Goal: Task Accomplishment & Management: Complete application form

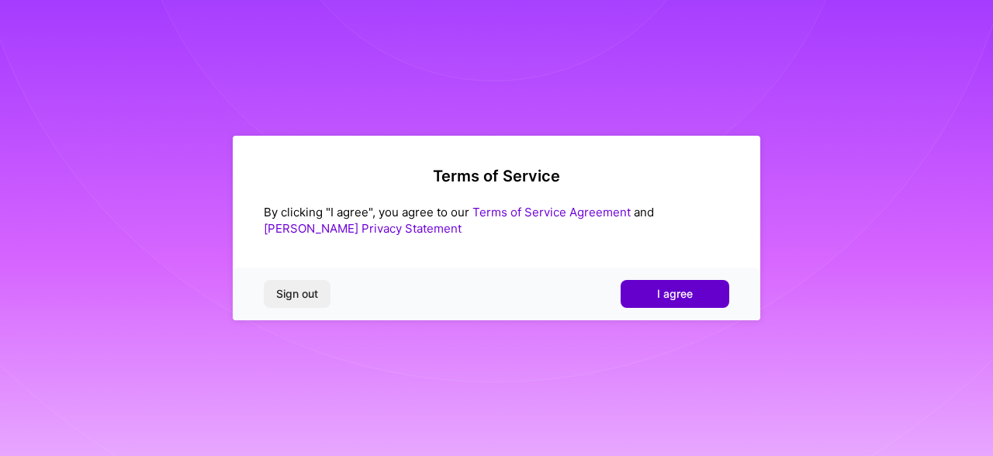
click at [698, 305] on button "I agree" at bounding box center [674, 294] width 109 height 28
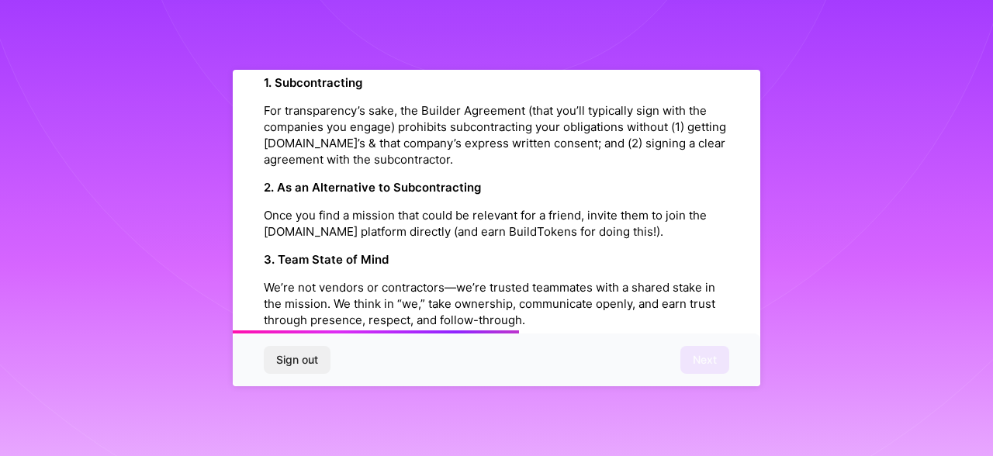
scroll to position [1817, 0]
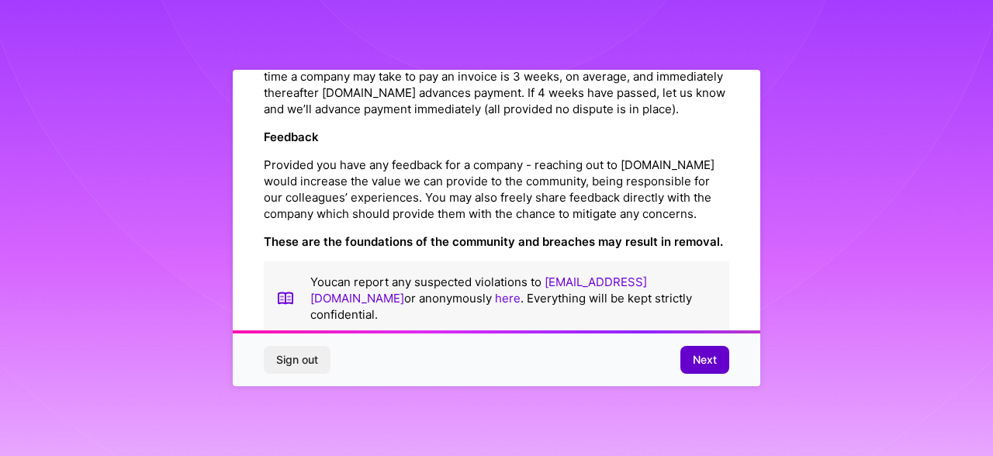
click at [717, 366] on button "Next" at bounding box center [704, 360] width 49 height 28
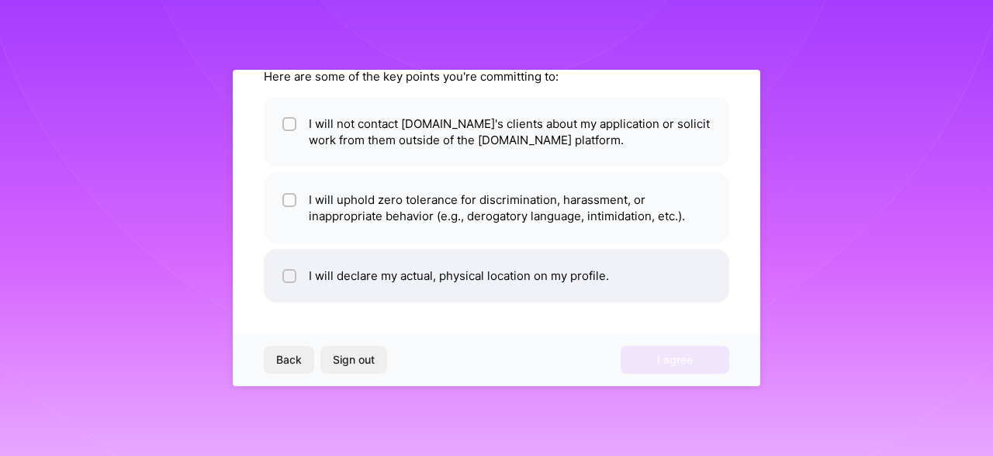
scroll to position [0, 0]
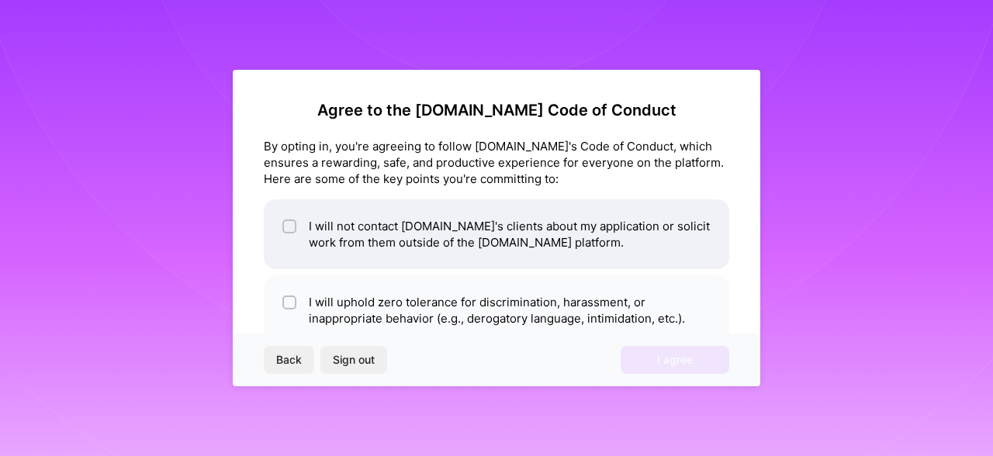
click at [513, 234] on li "I will not contact [DOMAIN_NAME]'s clients about my application or solicit work…" at bounding box center [496, 234] width 465 height 70
checkbox input "true"
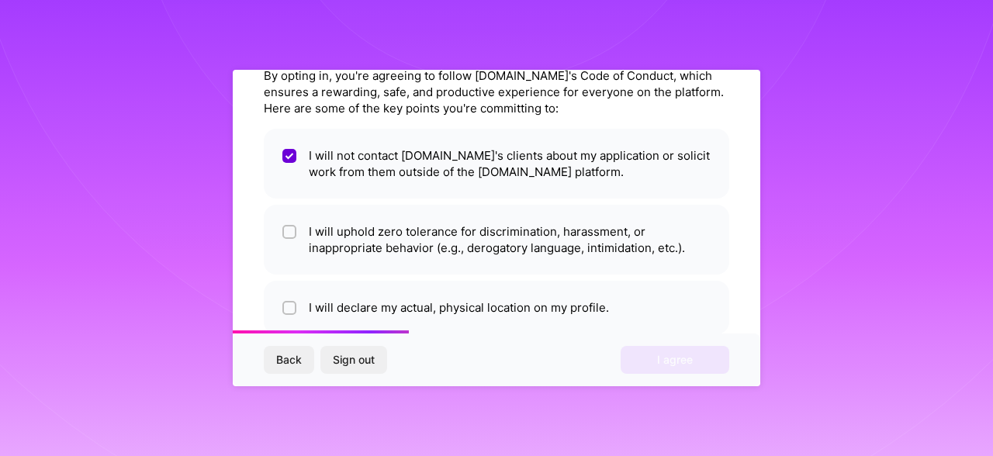
scroll to position [67, 0]
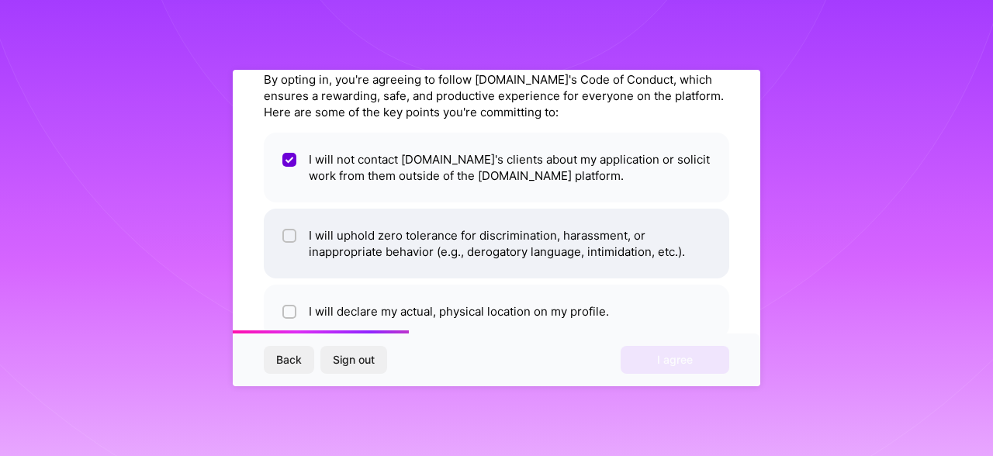
click at [509, 238] on li "I will uphold zero tolerance for discrimination, harassment, or inappropriate b…" at bounding box center [496, 244] width 465 height 70
checkbox input "true"
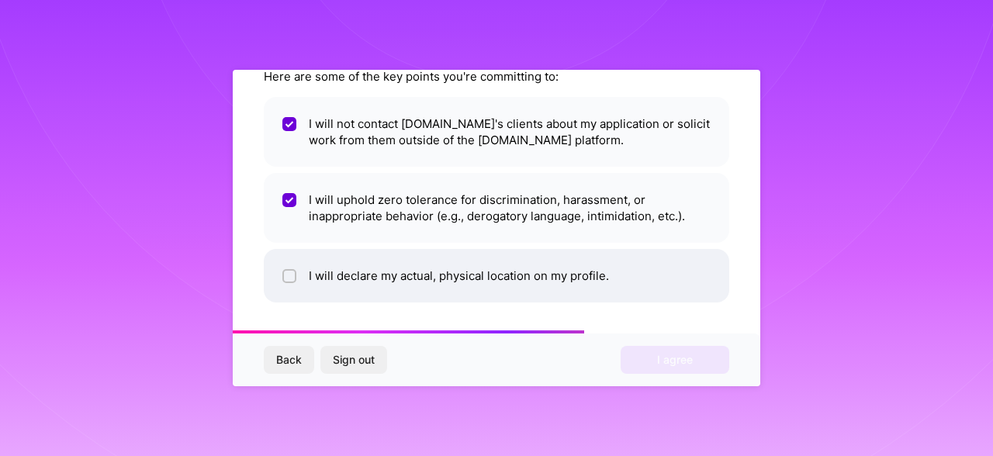
click at [440, 278] on li "I will declare my actual, physical location on my profile." at bounding box center [496, 276] width 465 height 54
checkbox input "true"
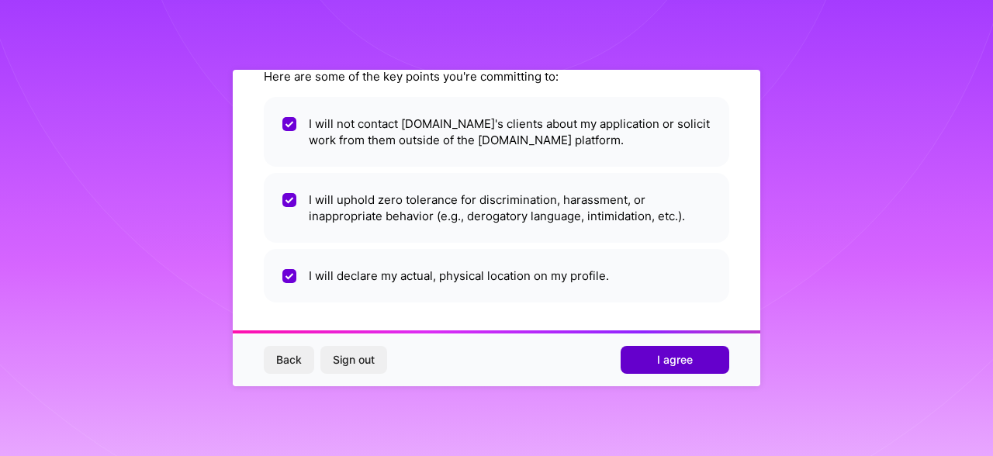
click at [668, 350] on button "I agree" at bounding box center [674, 360] width 109 height 28
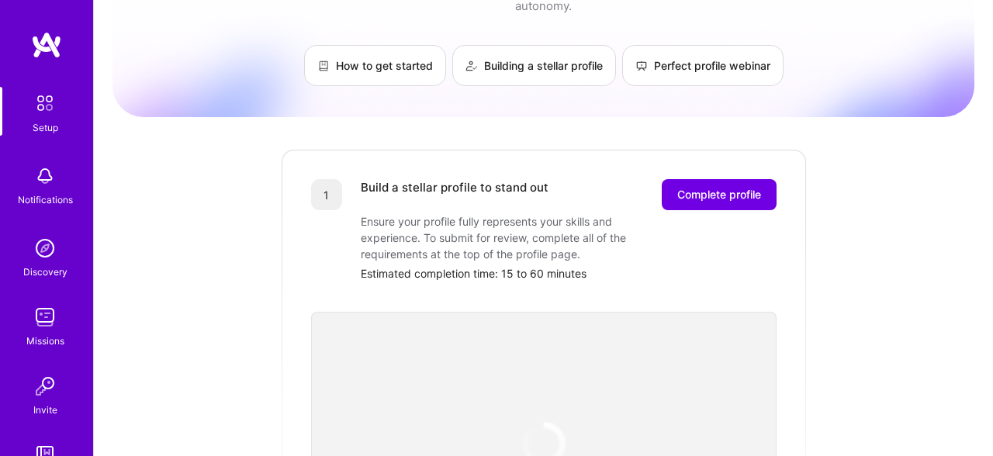
scroll to position [82, 0]
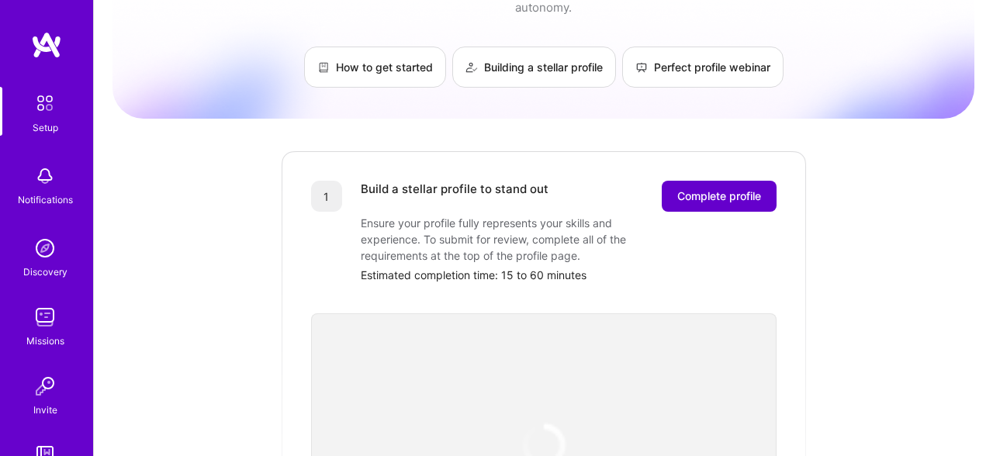
click at [699, 188] on button "Complete profile" at bounding box center [718, 196] width 115 height 31
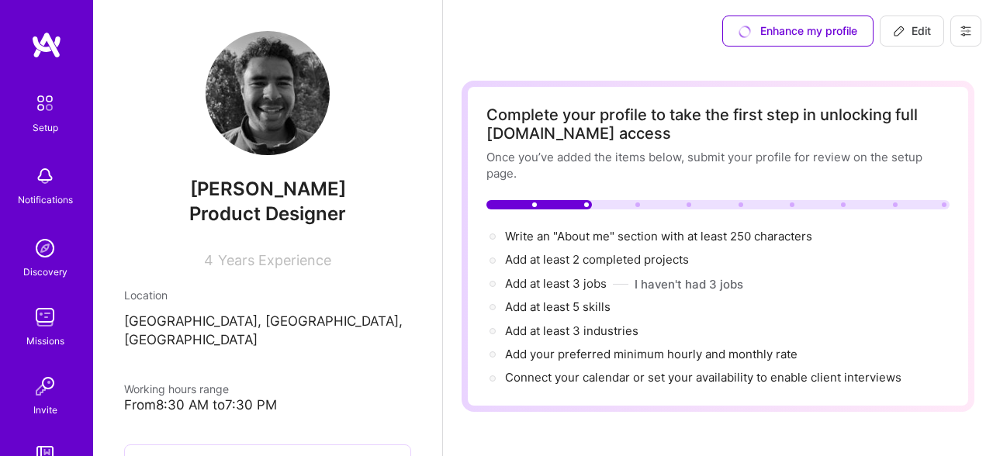
click at [805, 29] on div "Enhance my profile" at bounding box center [797, 31] width 151 height 31
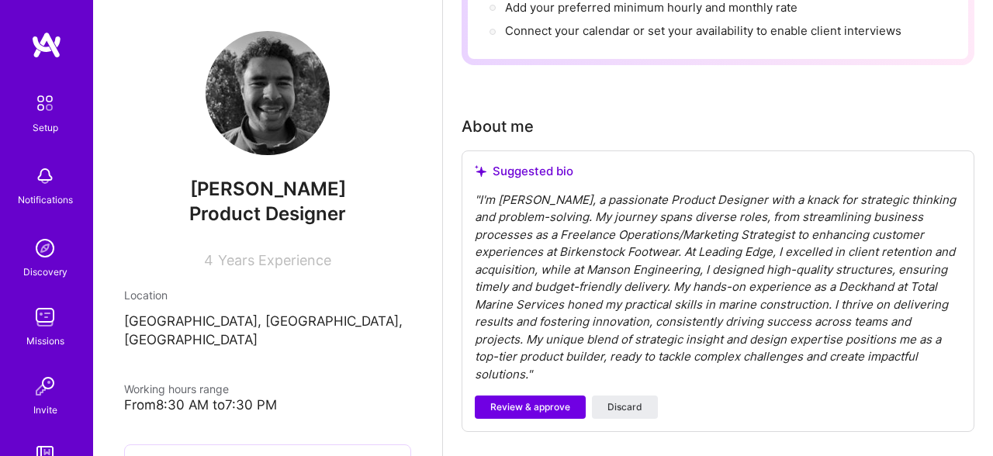
scroll to position [344, 0]
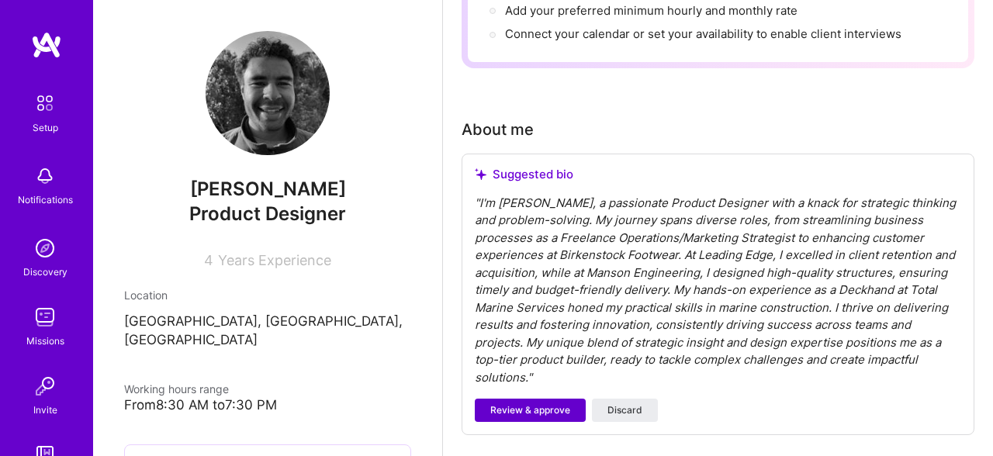
click at [539, 399] on button "Review & approve" at bounding box center [530, 410] width 111 height 23
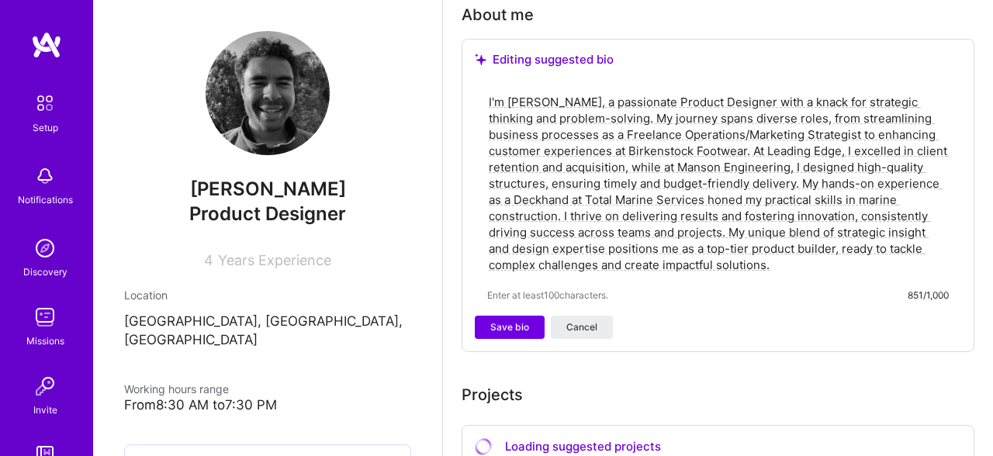
scroll to position [460, 0]
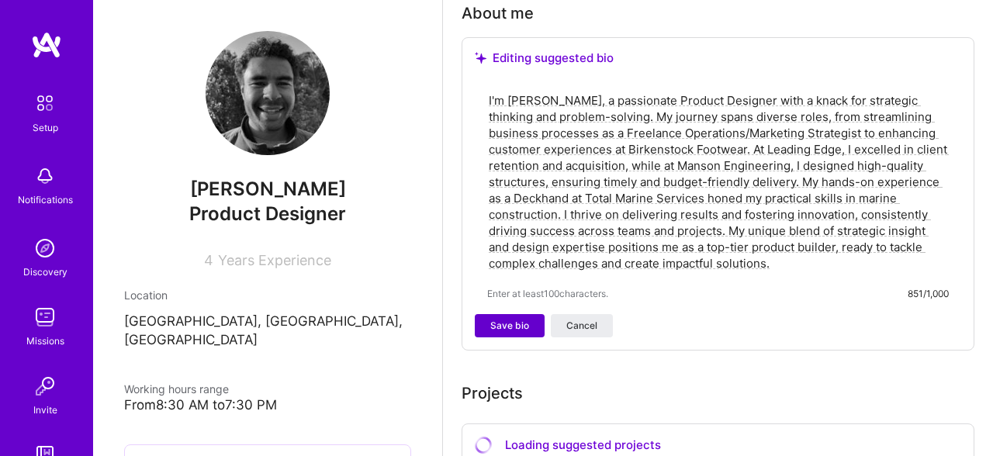
click at [511, 324] on span "Save bio" at bounding box center [509, 326] width 39 height 14
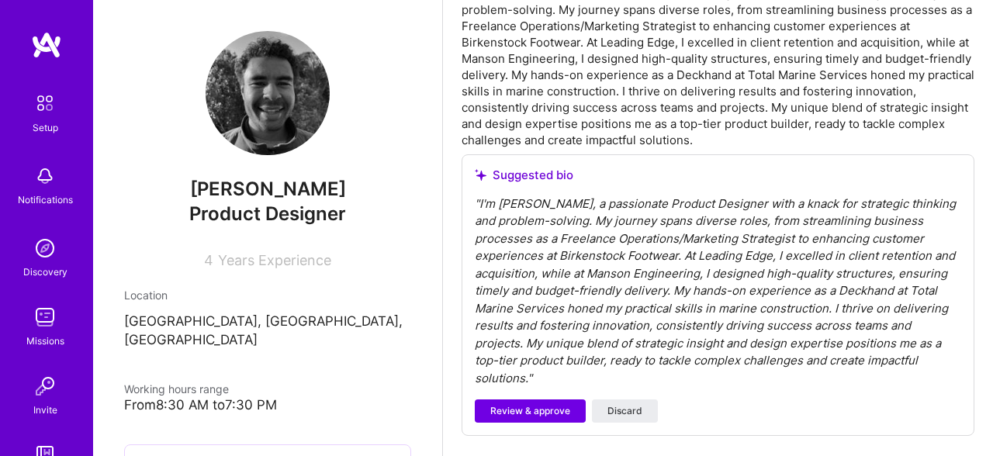
scroll to position [538, 0]
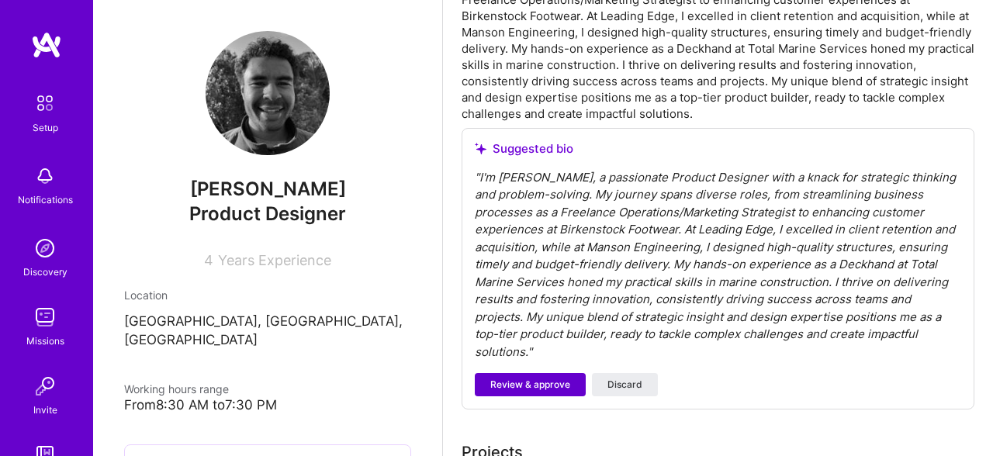
click at [530, 378] on span "Review & approve" at bounding box center [530, 385] width 80 height 14
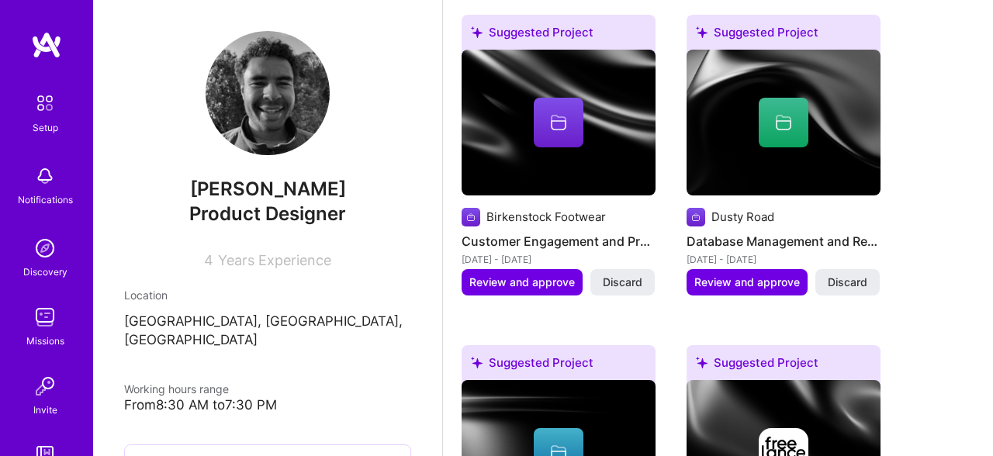
scroll to position [1066, 0]
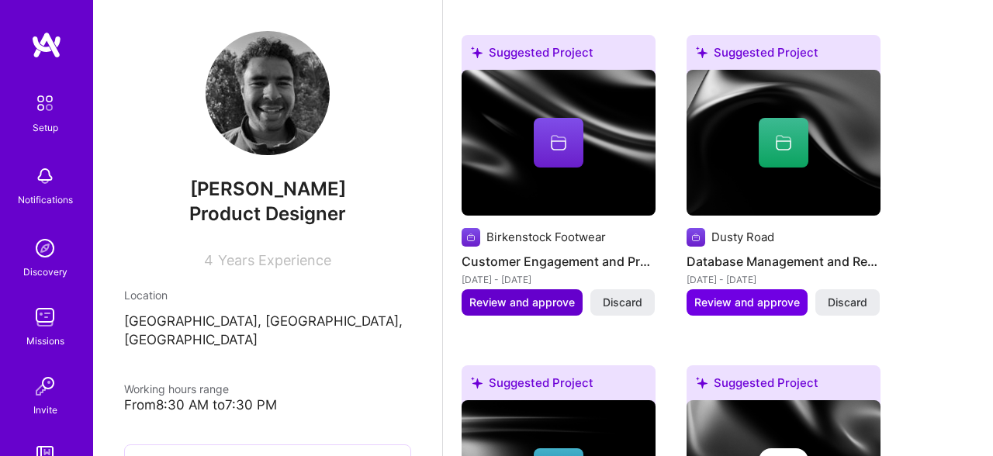
click at [501, 297] on span "Review and approve" at bounding box center [521, 303] width 105 height 16
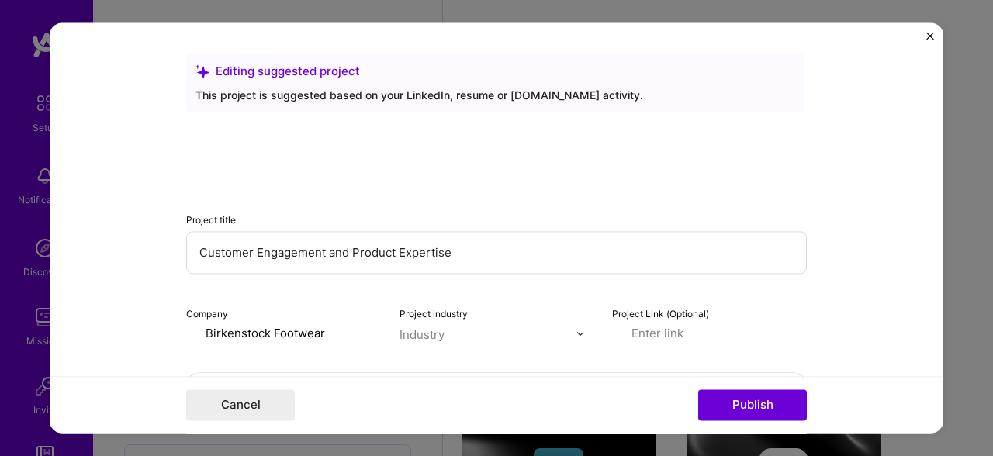
click at [739, 290] on div "Project title Customer Engagement and Product Expertise Company Birkenstock Foo…" at bounding box center [496, 232] width 620 height 217
click at [237, 398] on button "Cancel" at bounding box center [240, 405] width 109 height 31
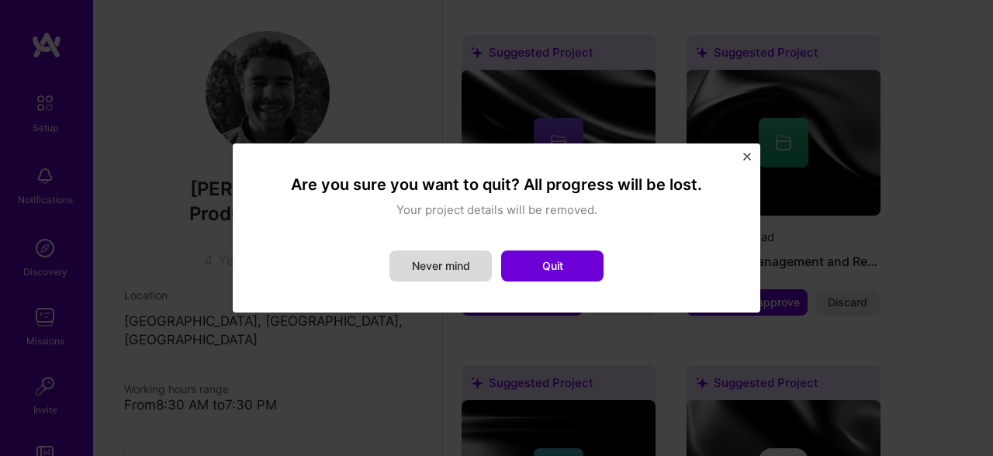
click at [432, 260] on button "Never mind" at bounding box center [440, 265] width 102 height 31
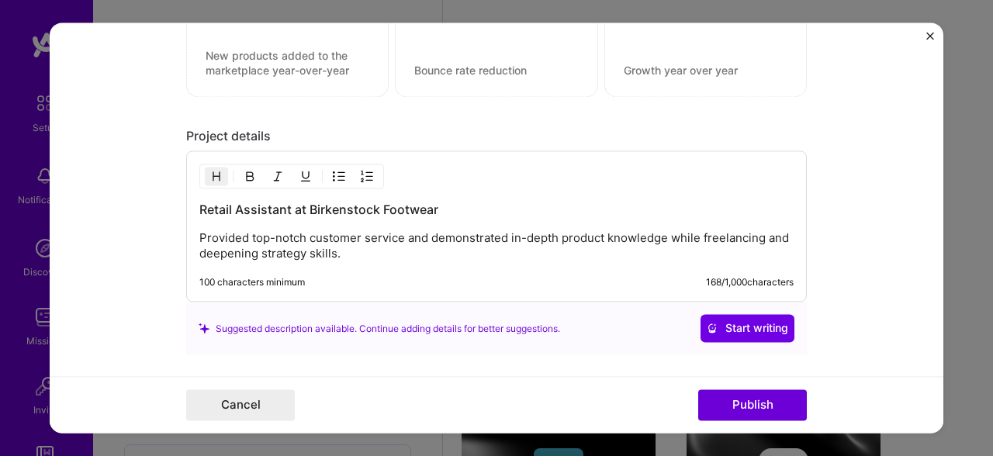
scroll to position [1315, 0]
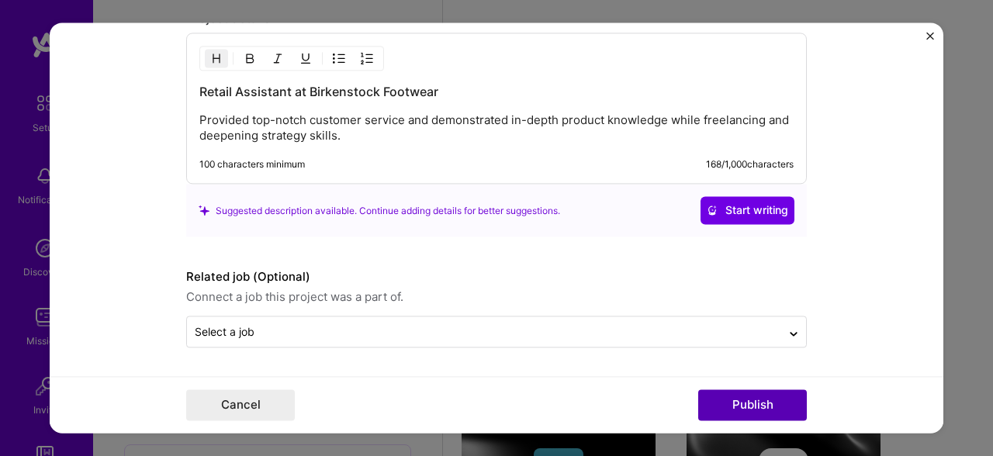
click at [754, 405] on button "Publish" at bounding box center [752, 405] width 109 height 31
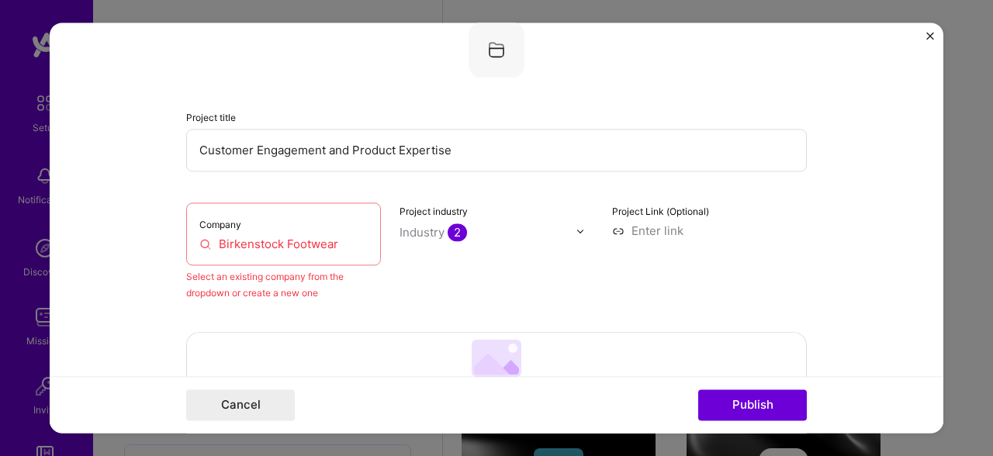
scroll to position [102, 0]
click at [317, 252] on input "Birkenstock Footwear" at bounding box center [283, 245] width 168 height 16
click at [347, 249] on input "Birkenstock Footwear" at bounding box center [283, 245] width 168 height 16
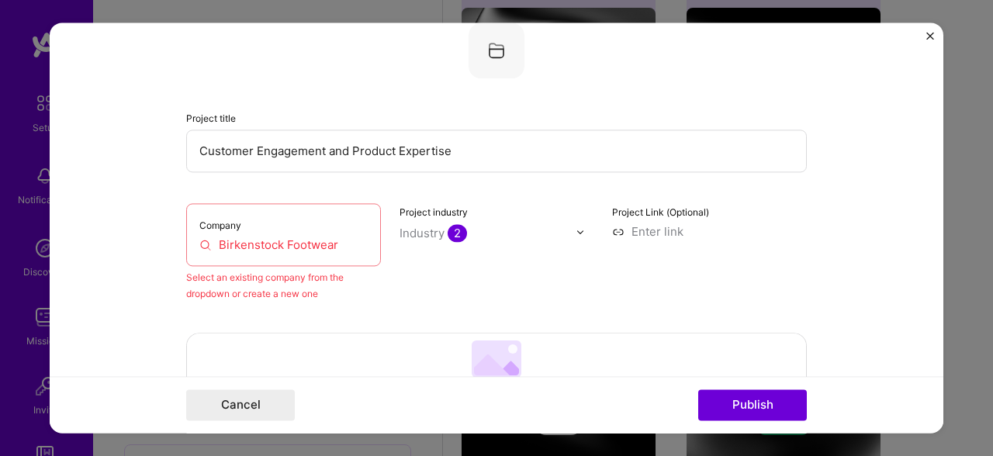
drag, startPoint x: 347, startPoint y: 249, endPoint x: 212, endPoint y: 235, distance: 135.6
click at [212, 235] on div "Company Birkenstock Footwear" at bounding box center [283, 234] width 195 height 63
click at [408, 270] on div "Project industry Industry 2" at bounding box center [496, 252] width 195 height 98
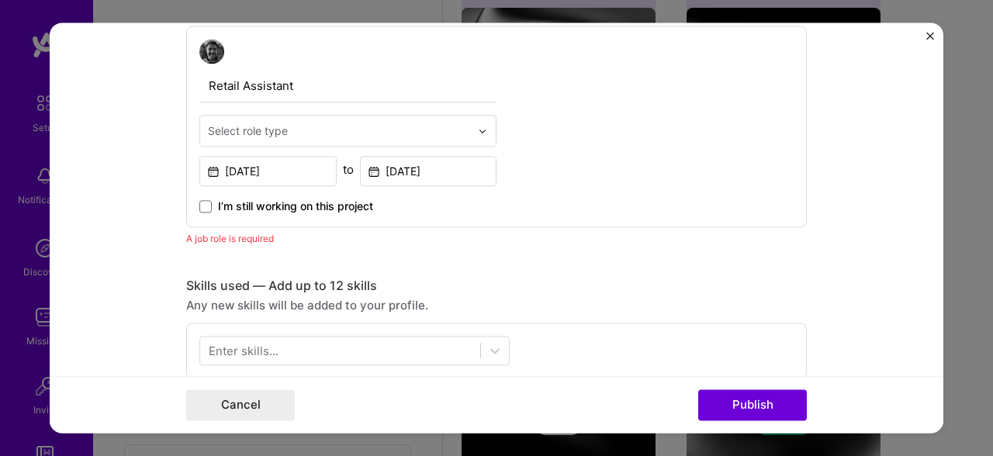
scroll to position [588, 0]
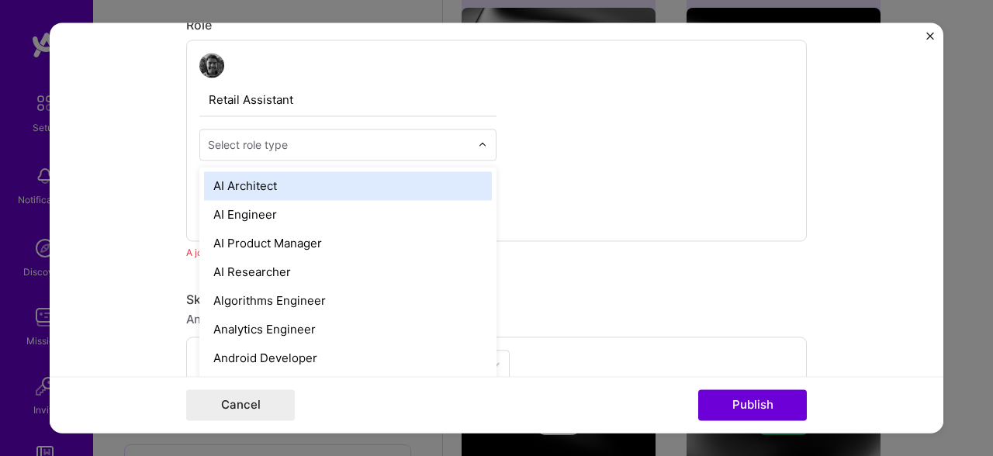
click at [288, 150] on div "Select role type" at bounding box center [248, 144] width 80 height 16
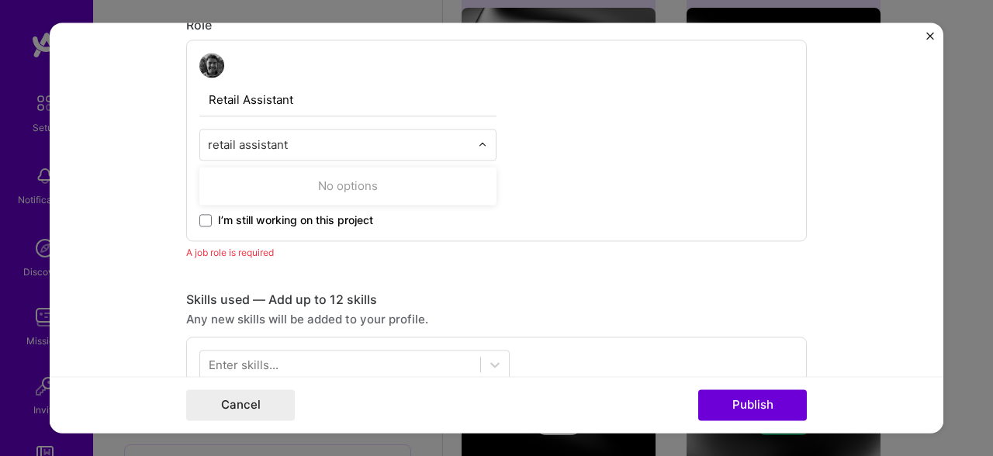
type input "retail assistant"
click at [542, 271] on div "Editing suggested project This project is suggested based on your LinkedIn, res…" at bounding box center [496, 330] width 620 height 1728
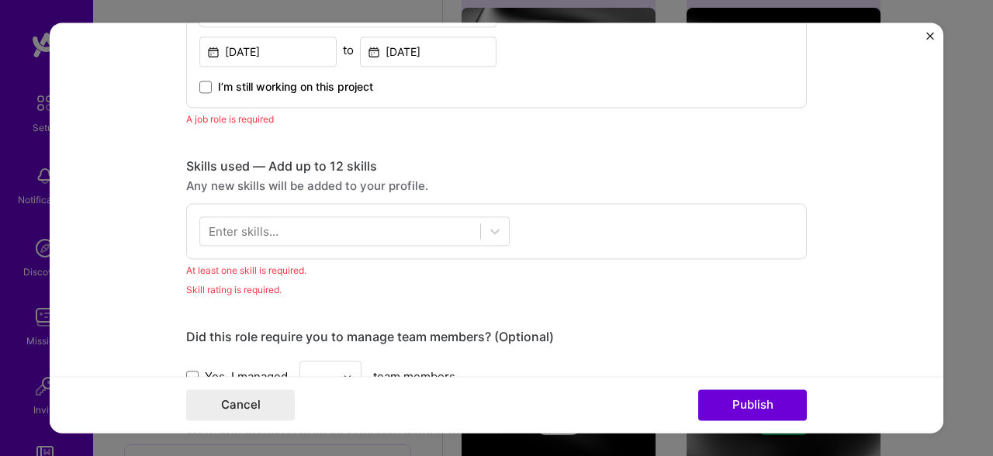
scroll to position [723, 0]
click at [440, 246] on div "Enter skills..." at bounding box center [496, 230] width 620 height 56
click at [410, 237] on div at bounding box center [340, 230] width 280 height 26
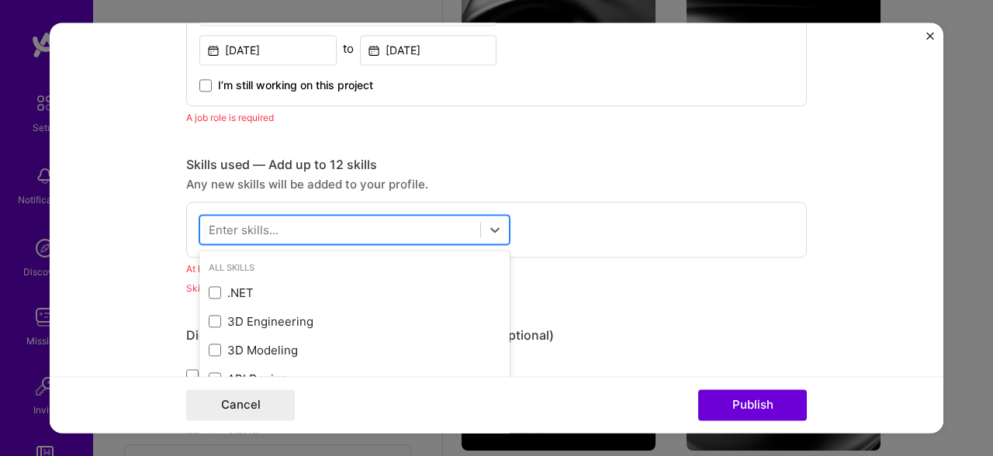
scroll to position [1100, 0]
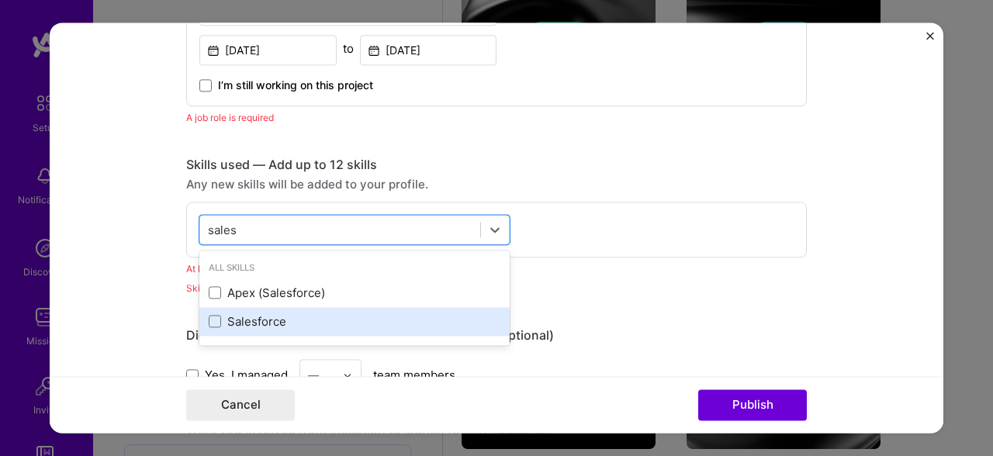
click at [273, 326] on div "Salesforce" at bounding box center [355, 321] width 292 height 16
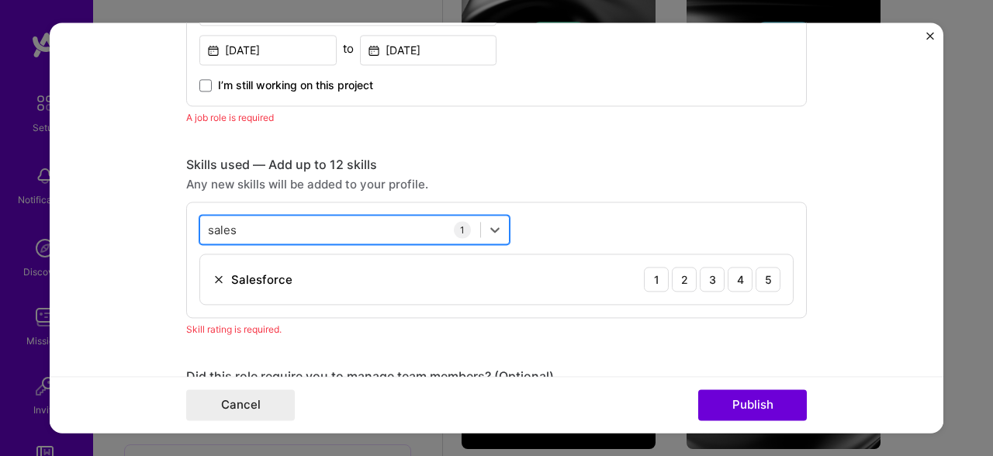
click at [309, 221] on div "sales sales" at bounding box center [340, 230] width 280 height 26
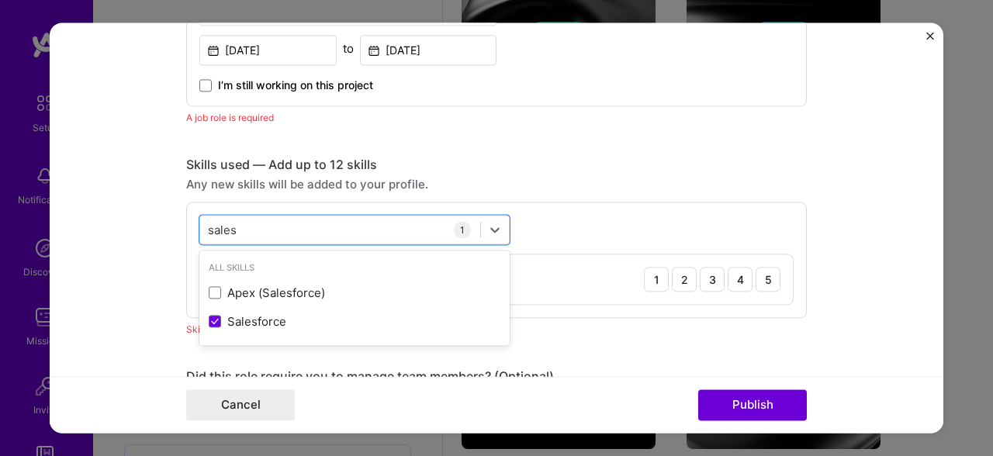
drag, startPoint x: 281, startPoint y: 233, endPoint x: 162, endPoint y: 230, distance: 118.7
click at [184, 233] on form "Editing suggested project This project is suggested based on your LinkedIn, res…" at bounding box center [496, 227] width 893 height 410
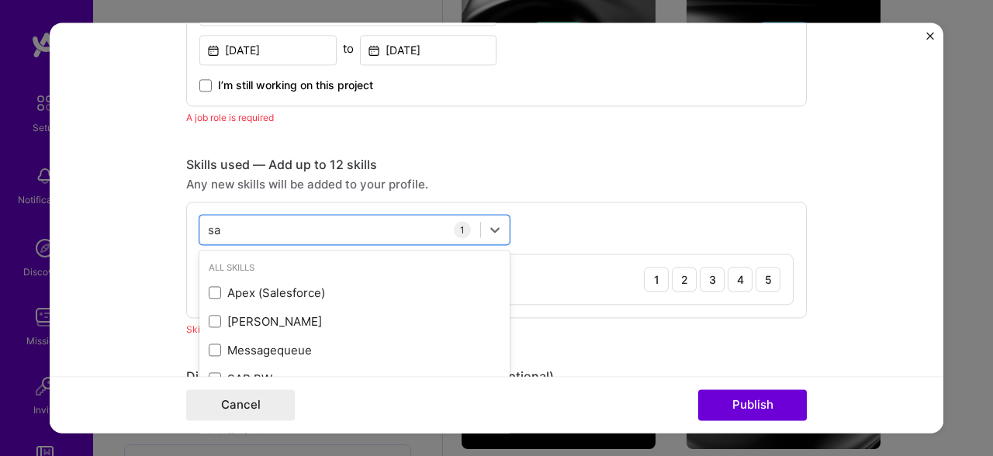
type input "s"
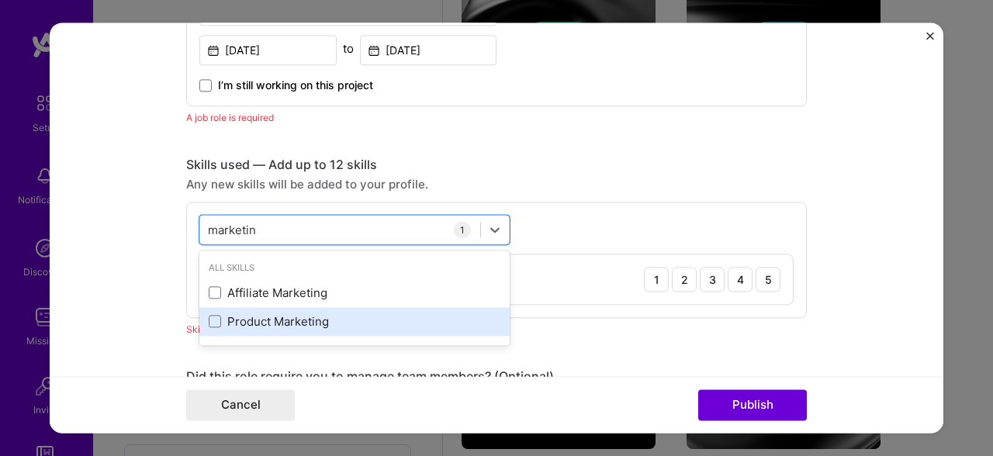
click at [250, 319] on div "Product Marketing" at bounding box center [355, 321] width 292 height 16
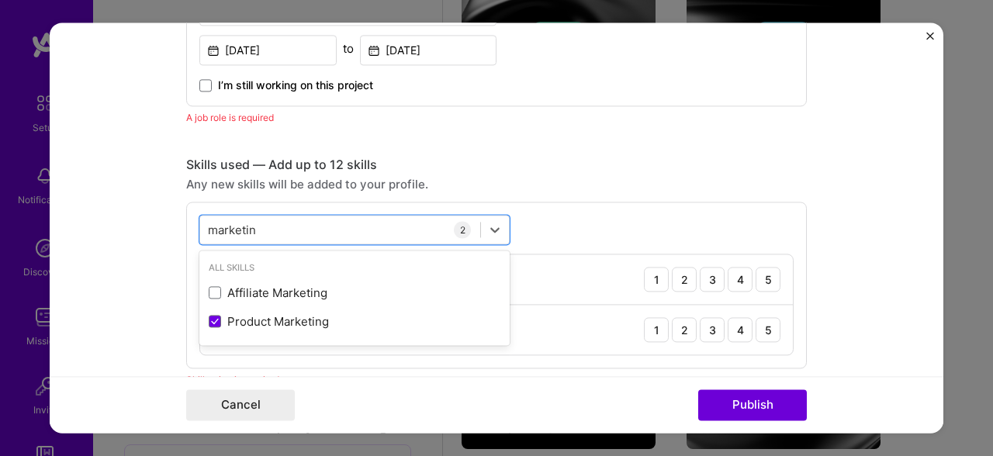
type input "marketin"
click at [825, 230] on form "Editing suggested project This project is suggested based on your LinkedIn, res…" at bounding box center [496, 227] width 893 height 410
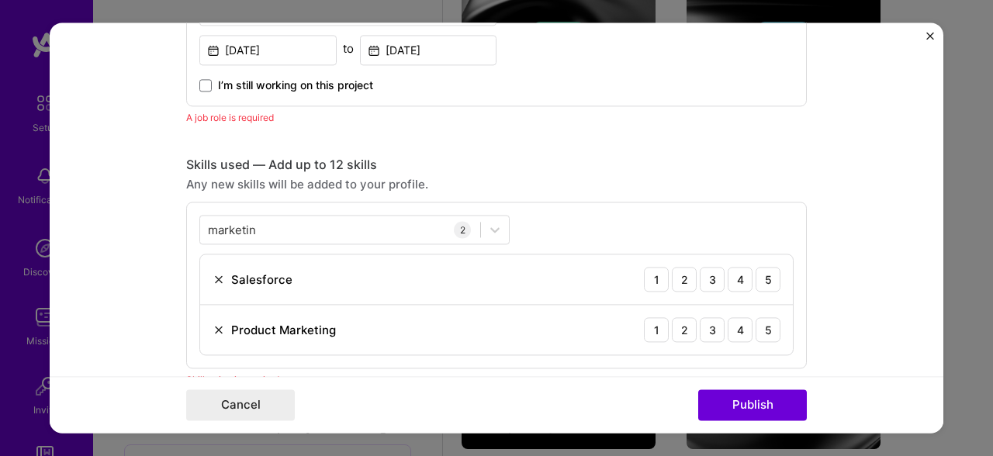
click at [225, 284] on div "Salesforce" at bounding box center [252, 279] width 80 height 16
click at [219, 281] on img at bounding box center [218, 279] width 12 height 12
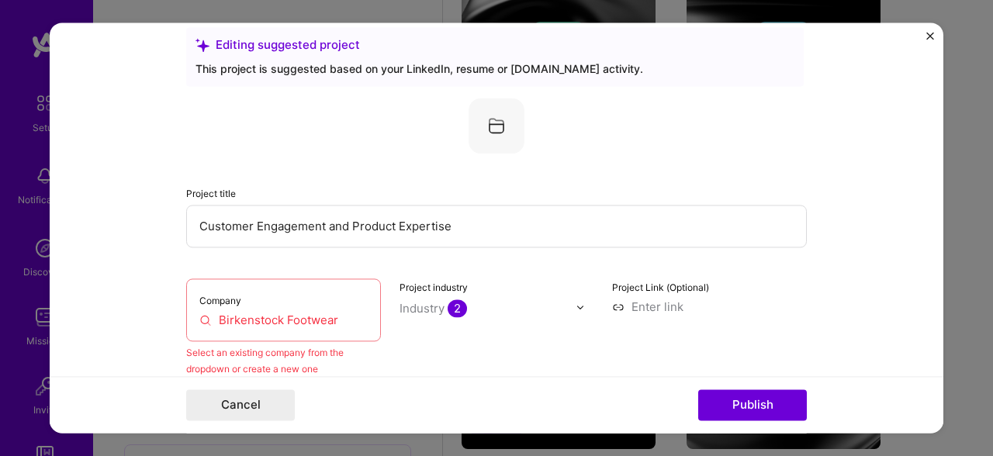
scroll to position [0, 0]
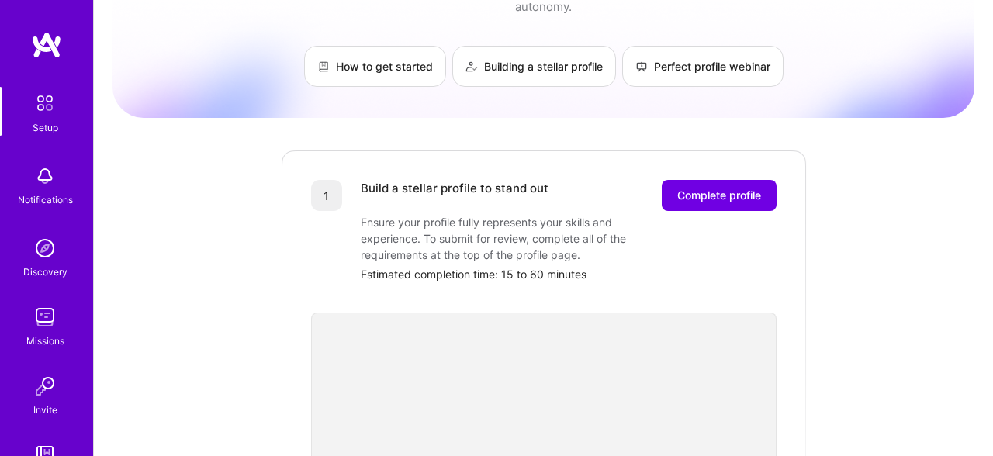
scroll to position [57, 0]
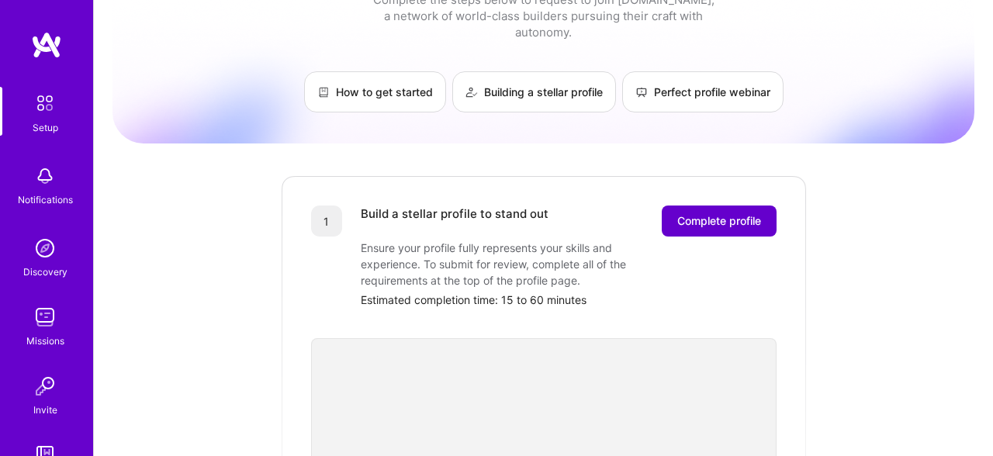
click at [719, 212] on button "Complete profile" at bounding box center [718, 220] width 115 height 31
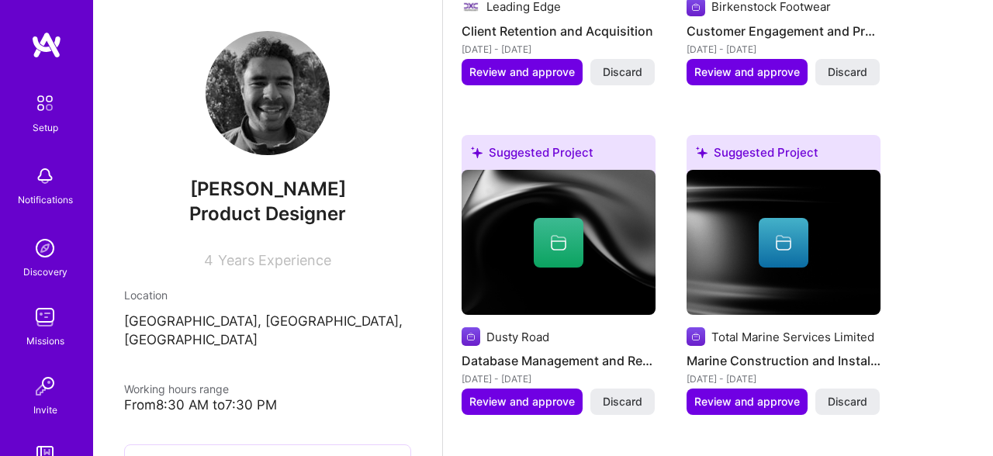
scroll to position [888, 0]
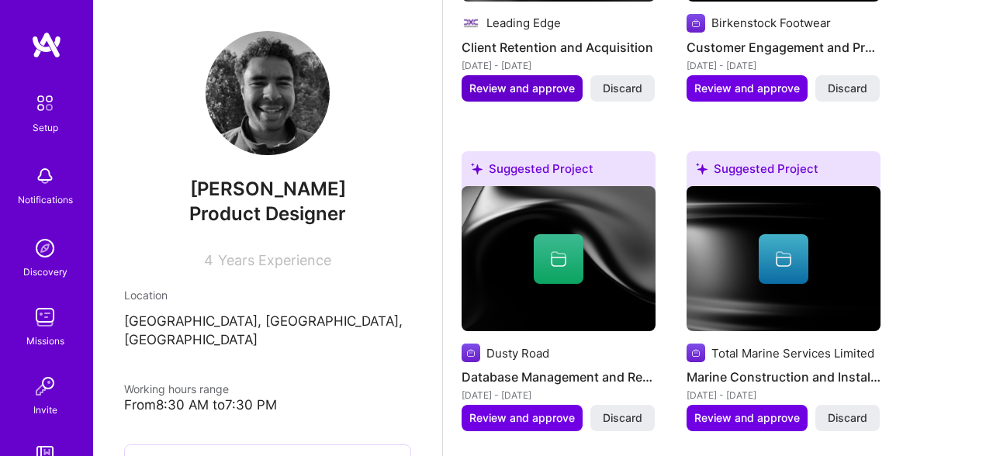
click at [540, 100] on button "Review and approve" at bounding box center [521, 88] width 121 height 26
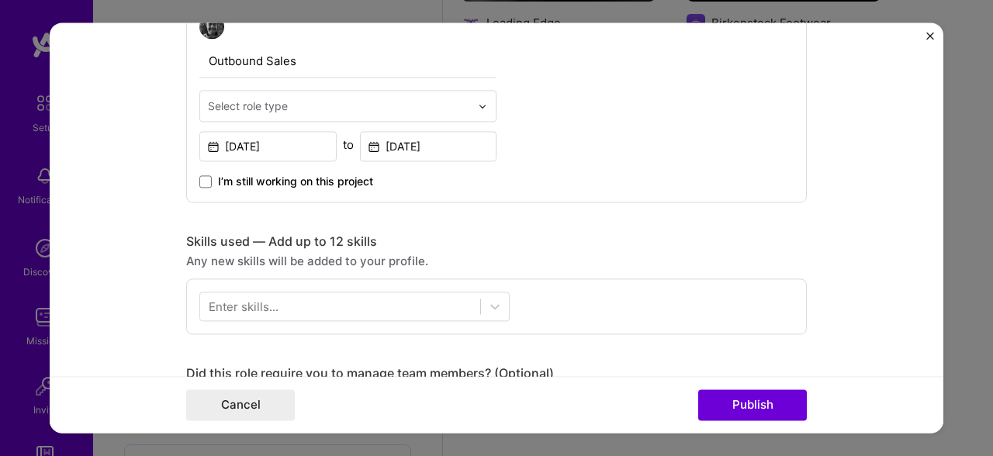
scroll to position [603, 0]
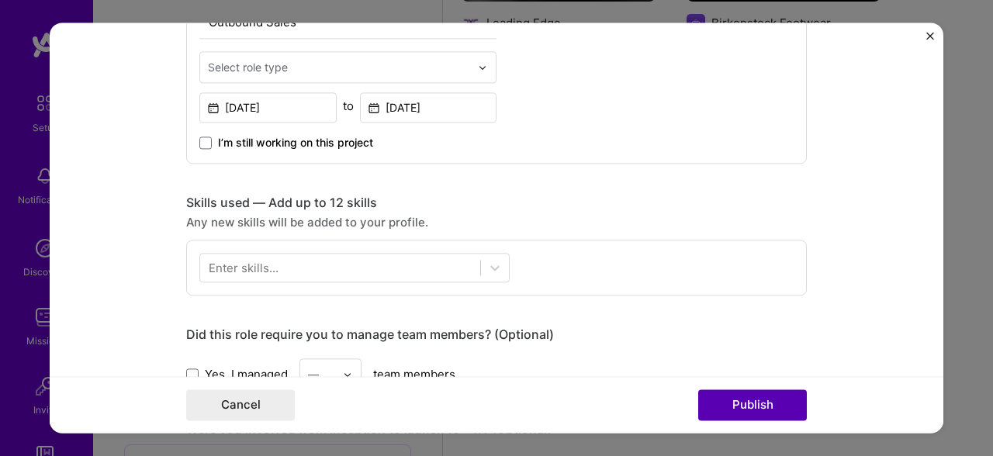
click at [724, 399] on button "Publish" at bounding box center [752, 405] width 109 height 31
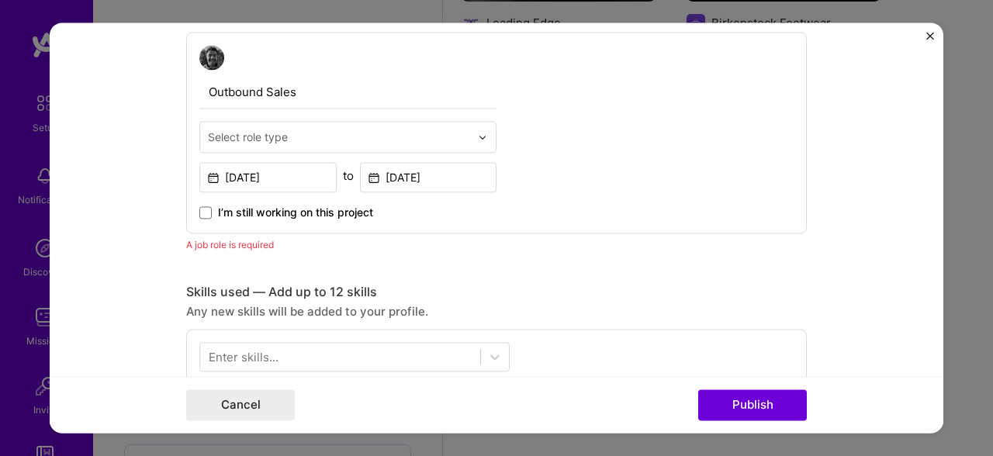
scroll to position [521, 0]
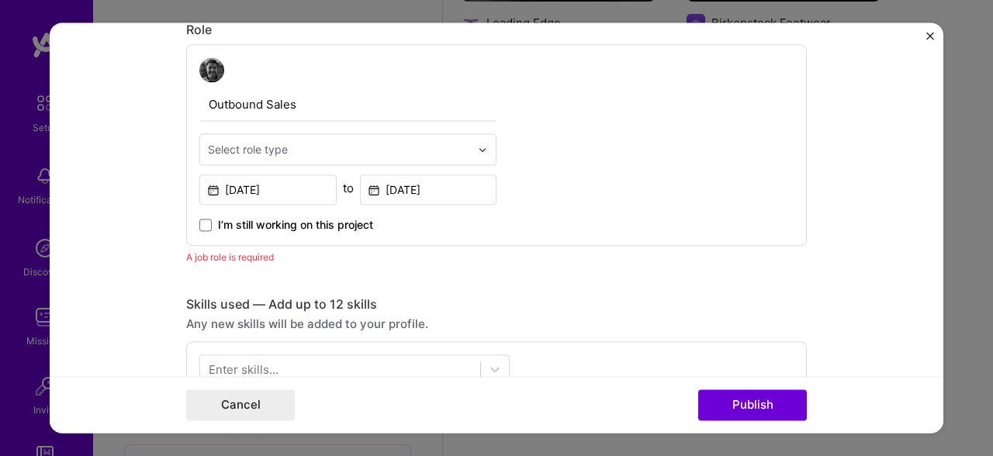
click at [306, 162] on div "Select role type" at bounding box center [339, 149] width 278 height 30
type input "s"
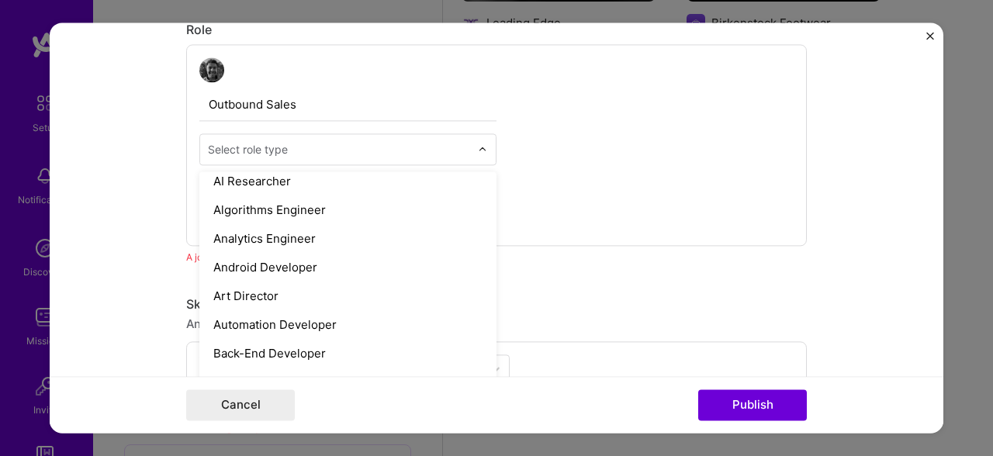
scroll to position [0, 0]
